Goal: Task Accomplishment & Management: Complete application form

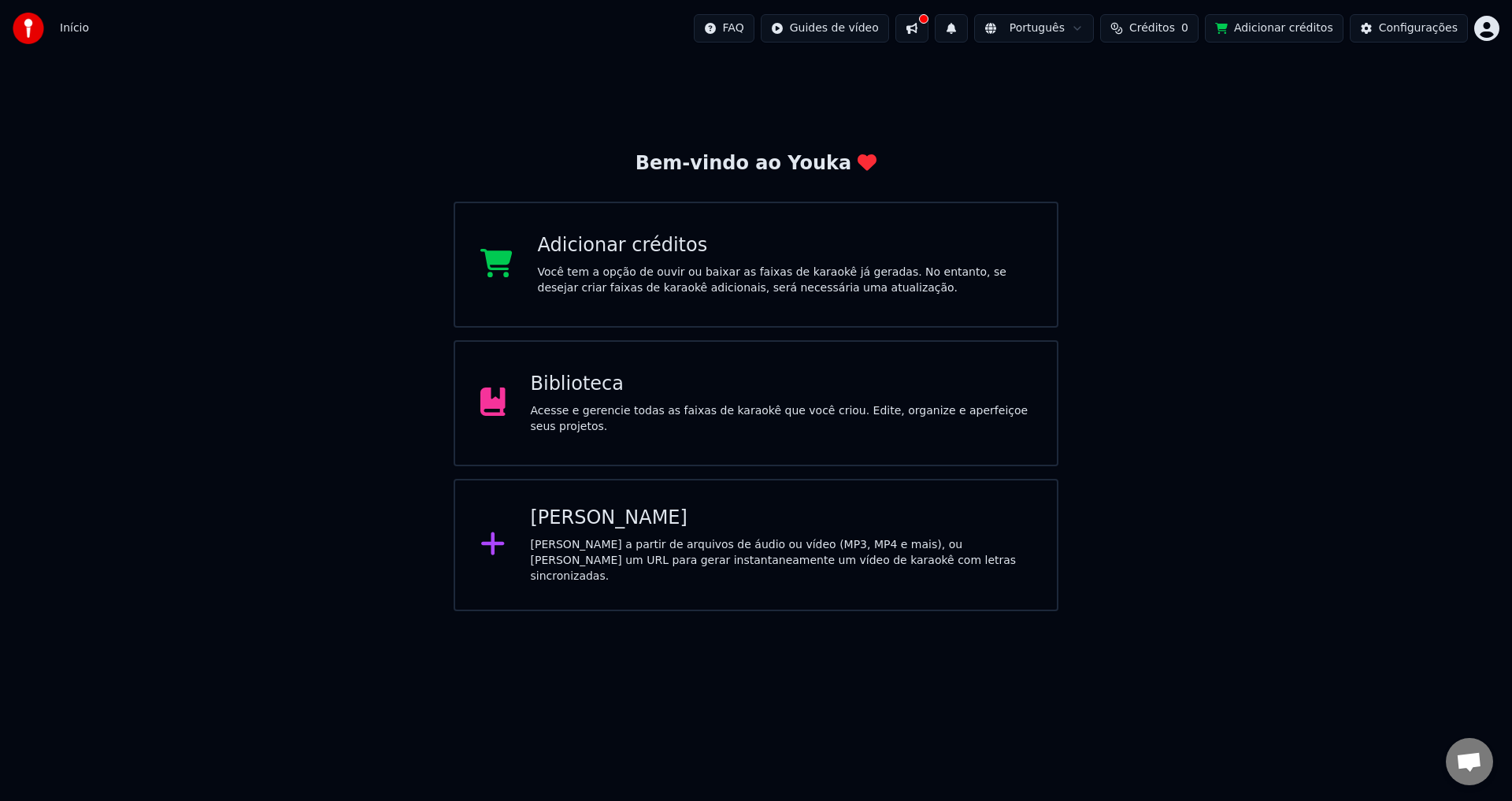
click at [615, 546] on div "[PERSON_NAME] a partir de arquivos de áudio ou vídeo (MP3, MP4 e mais), ou [PER…" at bounding box center [782, 560] width 501 height 47
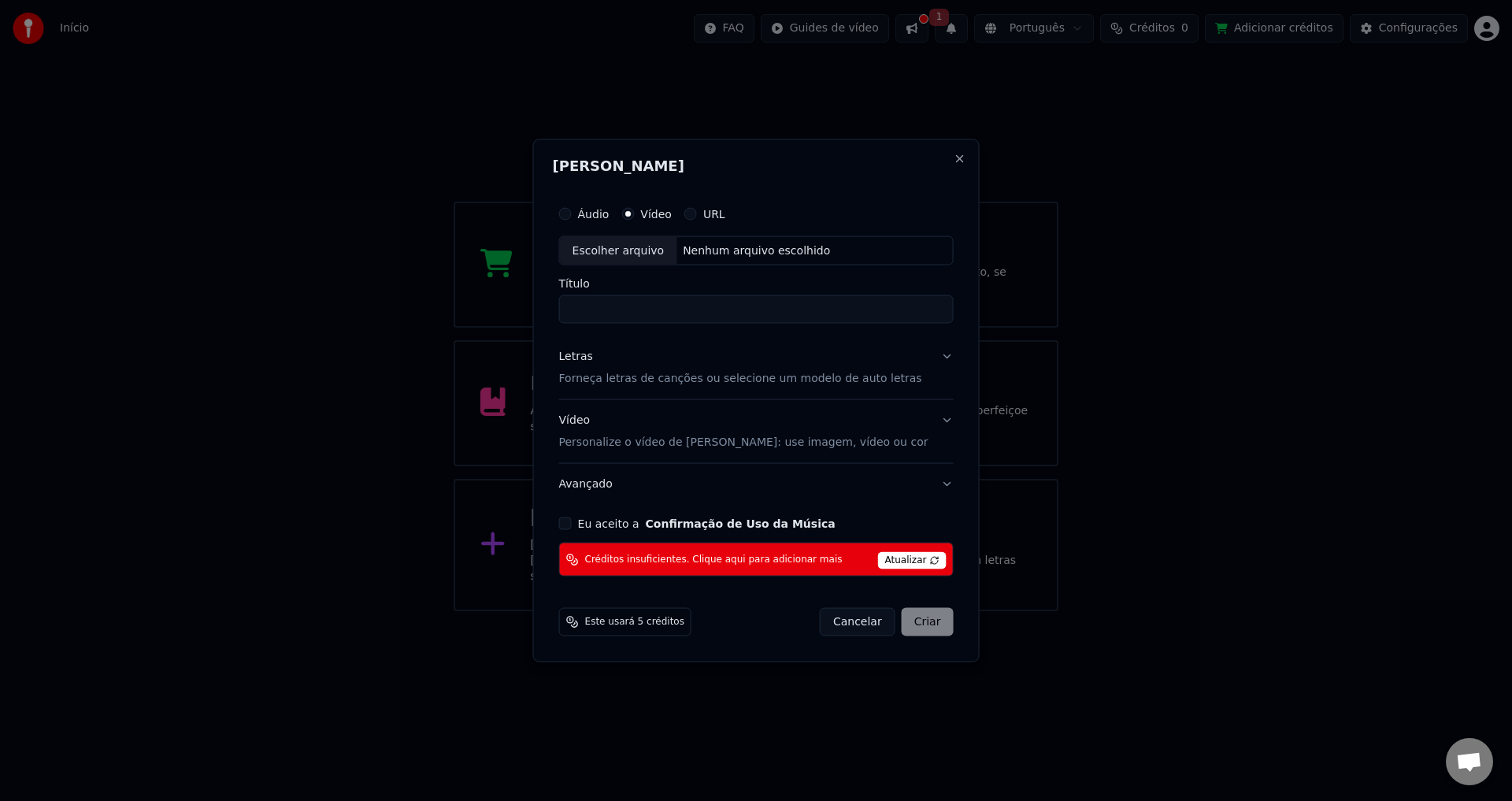
click at [698, 215] on button "URL" at bounding box center [690, 213] width 13 height 13
click at [668, 210] on label "Vídeo" at bounding box center [656, 212] width 32 height 11
click at [634, 210] on button "Vídeo" at bounding box center [627, 213] width 13 height 13
click at [658, 241] on div "Escolher arquivo" at bounding box center [618, 250] width 117 height 28
click at [660, 302] on input "Título" at bounding box center [756, 309] width 394 height 28
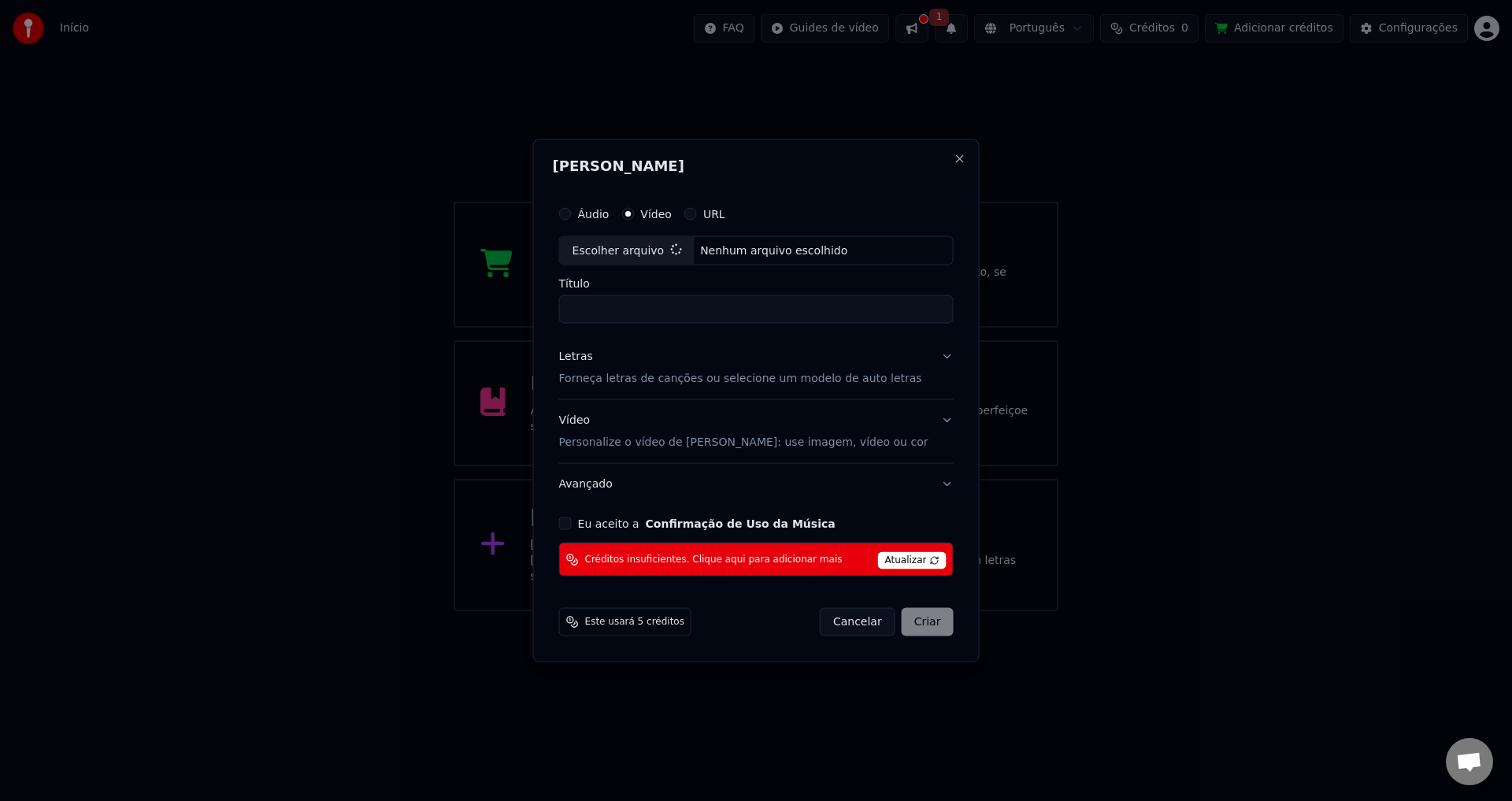
type input "**********"
click at [953, 161] on button "Close" at bounding box center [958, 157] width 13 height 13
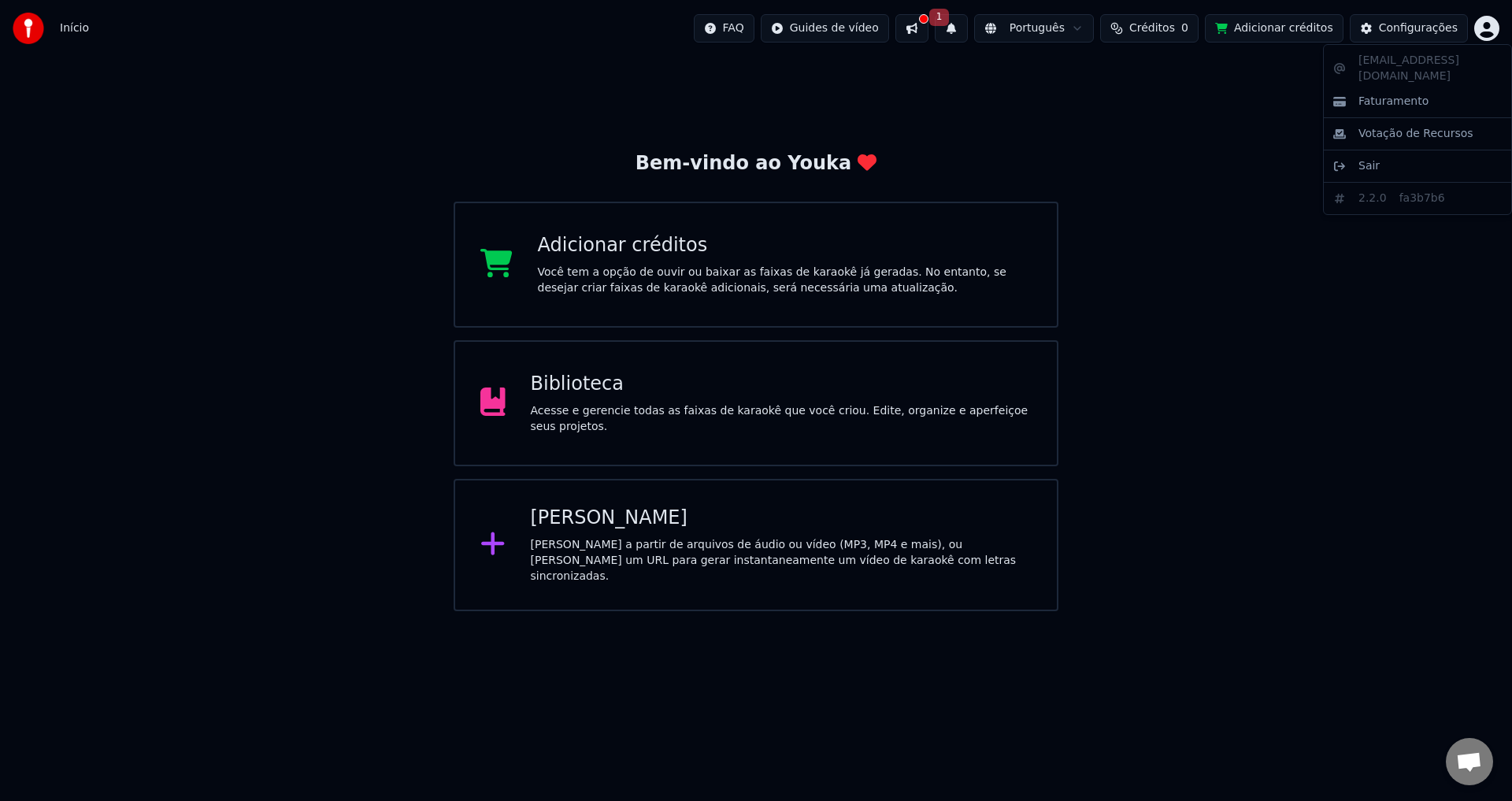
click at [1488, 24] on html "Início FAQ Guides de vídeo 1 Português Créditos 0 Adicionar créditos Configuraç…" at bounding box center [756, 305] width 1512 height 612
click at [1364, 158] on span "Sair" at bounding box center [1369, 166] width 21 height 15
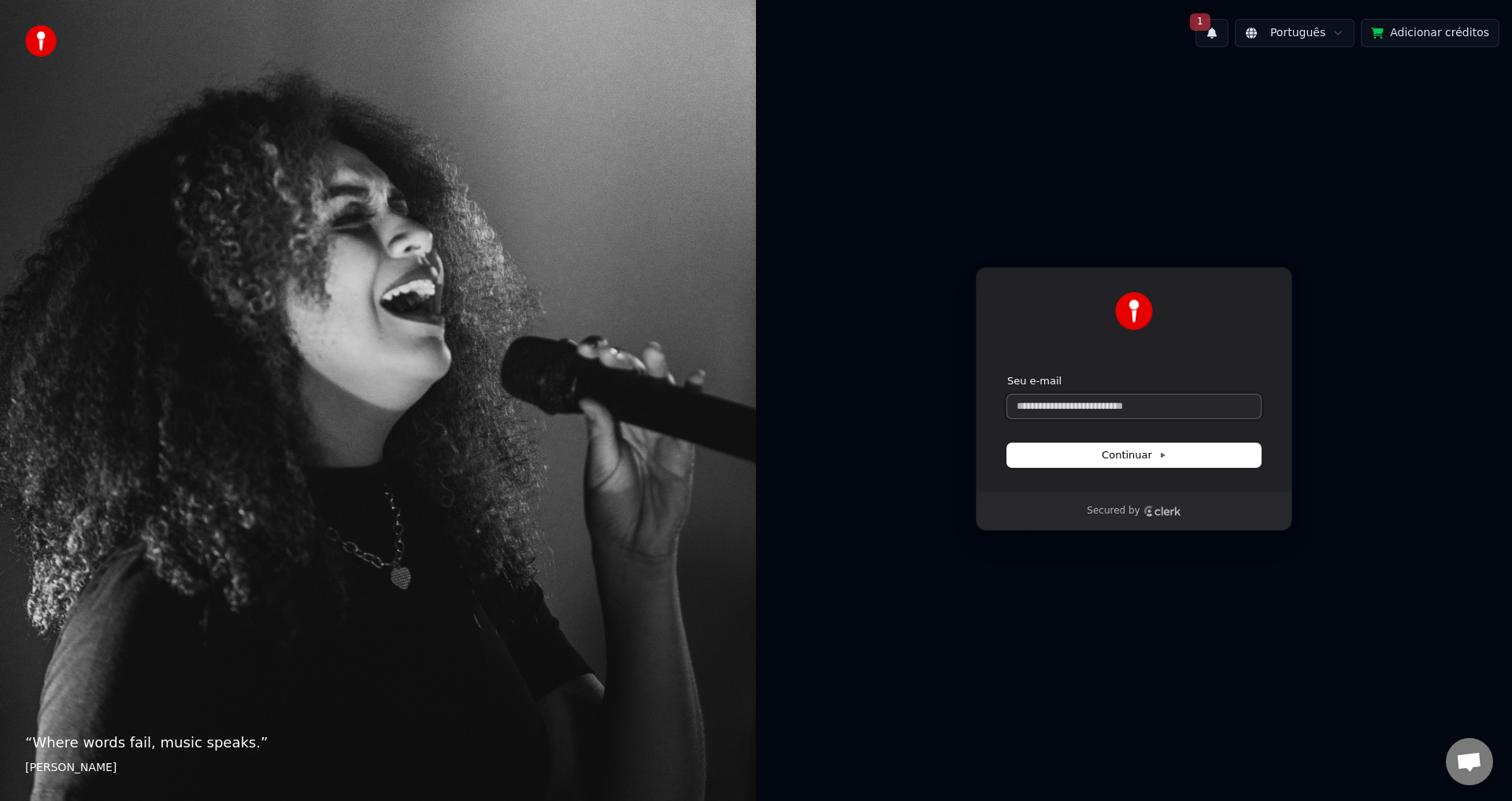
click at [1102, 404] on input "Seu e-mail" at bounding box center [1134, 406] width 254 height 23
click at [1008, 374] on button "submit" at bounding box center [1008, 374] width 0 height 0
type input "**********"
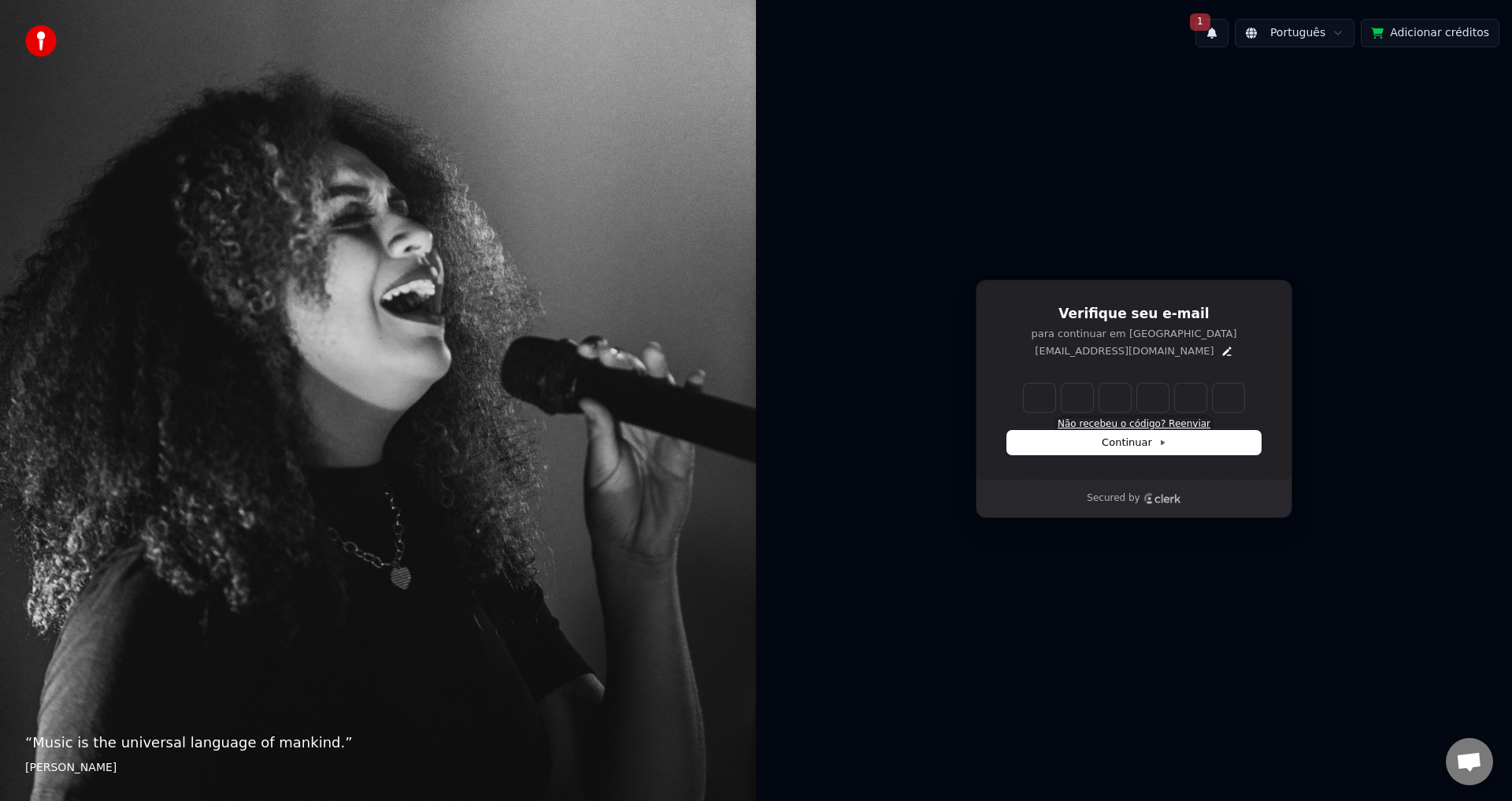
click at [1196, 425] on button "Não recebeu o código? Reenviar" at bounding box center [1134, 424] width 153 height 13
click at [1187, 422] on button "Não recebeu o código? Reenviar" at bounding box center [1134, 424] width 153 height 13
click at [1047, 384] on input "Enter verification code" at bounding box center [1134, 397] width 220 height 28
type input "******"
